Goal: Task Accomplishment & Management: Use online tool/utility

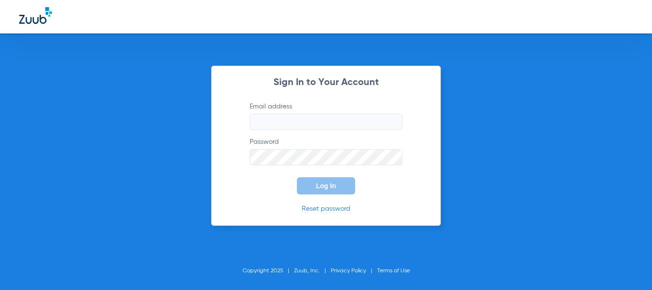
type input "[EMAIL_ADDRESS][DOMAIN_NAME]"
click at [324, 187] on span "Log In" at bounding box center [326, 186] width 20 height 8
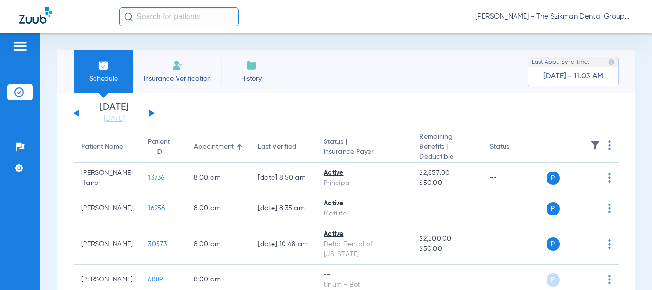
click at [164, 17] on input "text" at bounding box center [178, 16] width 119 height 19
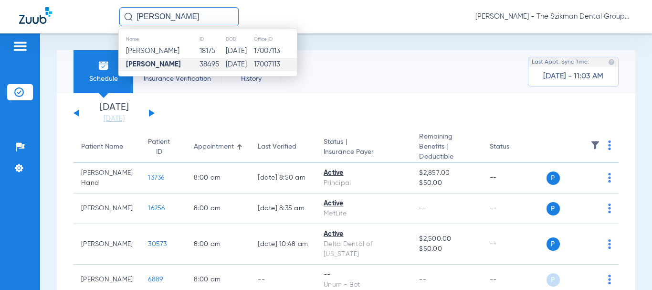
type input "[PERSON_NAME]"
click at [187, 64] on td "[PERSON_NAME]" at bounding box center [159, 64] width 80 height 13
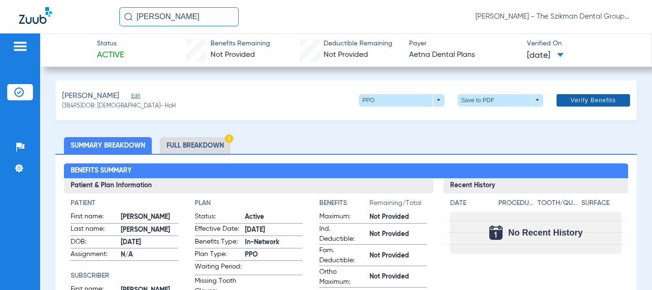
click at [577, 102] on span "Verify Benefits" at bounding box center [593, 100] width 45 height 8
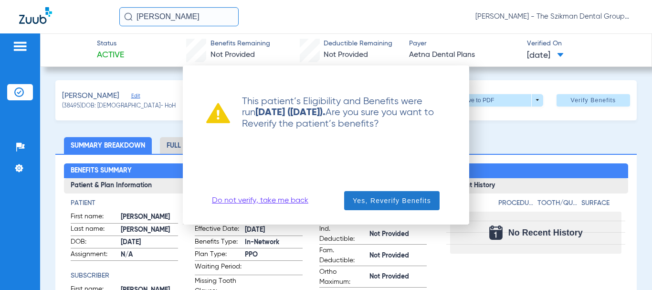
click at [371, 199] on span "Yes, Reverify Benefits" at bounding box center [392, 201] width 78 height 10
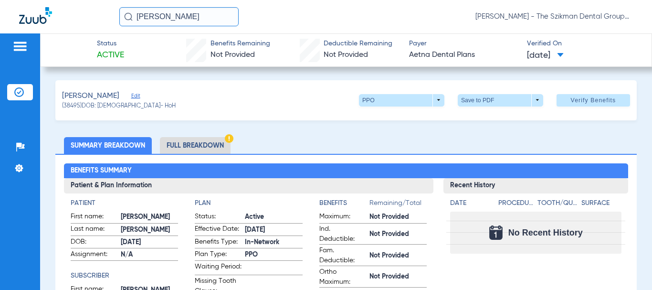
click at [200, 146] on li "Full Breakdown" at bounding box center [195, 145] width 71 height 17
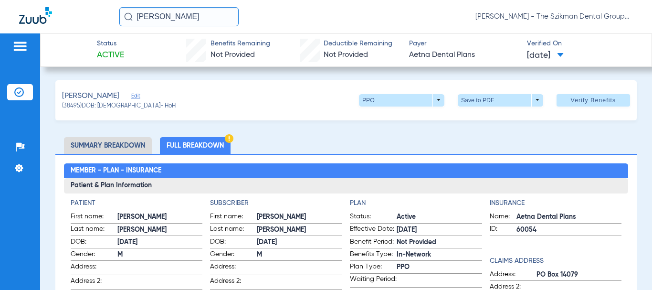
click at [109, 147] on li "Summary Breakdown" at bounding box center [108, 145] width 88 height 17
